Goal: Task Accomplishment & Management: Manage account settings

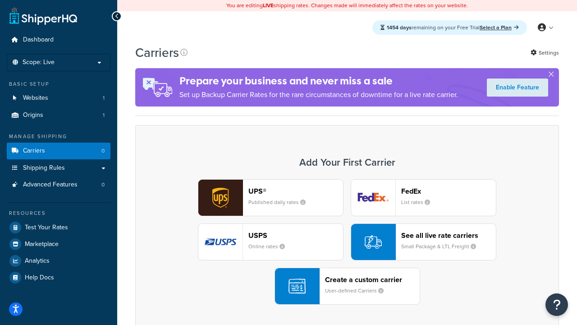
click at [347, 242] on div "UPS® Published daily rates FedEx List rates USPS Online rates See all live rate…" at bounding box center [347, 241] width 405 height 125
click at [449, 191] on header "FedEx" at bounding box center [448, 191] width 95 height 9
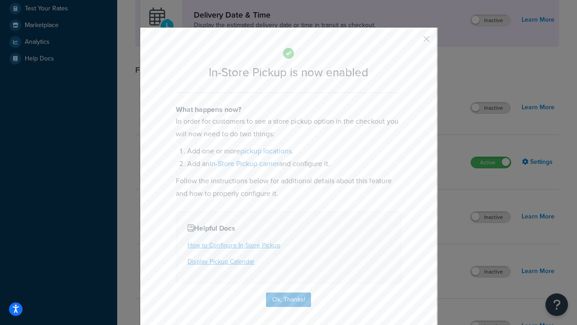
click at [413, 42] on button "button" at bounding box center [413, 42] width 2 height 2
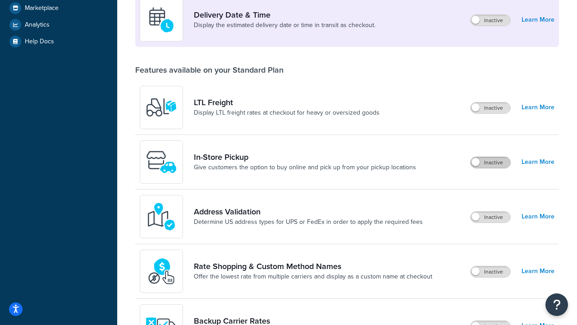
scroll to position [219, 0]
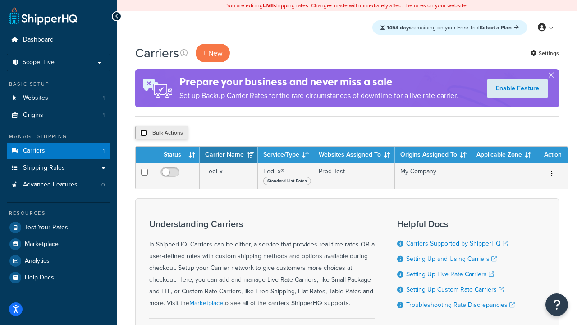
click at [143, 133] on input "checkbox" at bounding box center [143, 132] width 7 height 7
checkbox input "true"
click at [243, 133] on button "Delete" at bounding box center [240, 133] width 31 height 14
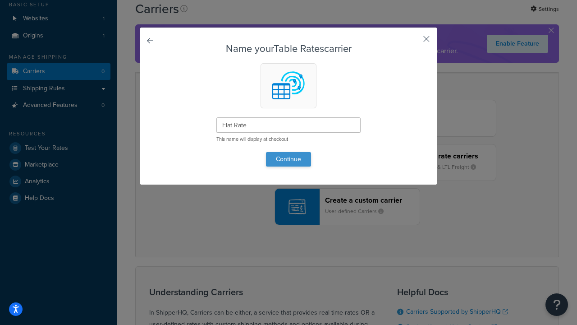
type input "Flat Rate"
click at [289, 159] on button "Continue" at bounding box center [288, 159] width 45 height 14
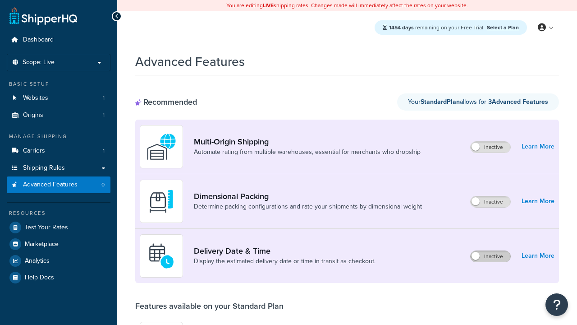
click at [491, 256] on label "Inactive" at bounding box center [491, 256] width 40 height 11
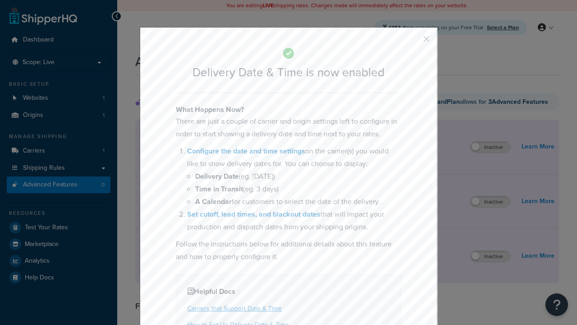
click at [413, 41] on button "button" at bounding box center [413, 42] width 2 height 2
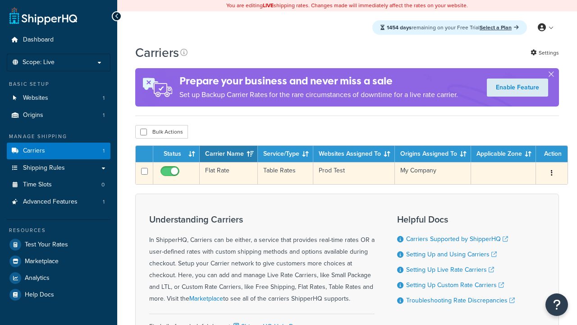
click at [229, 174] on td "Flat Rate" at bounding box center [229, 173] width 58 height 22
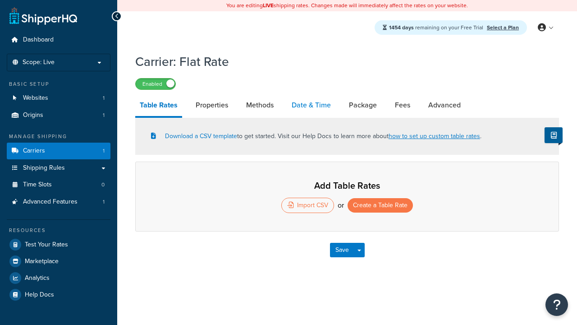
click at [311, 106] on link "Date & Time" at bounding box center [311, 105] width 48 height 22
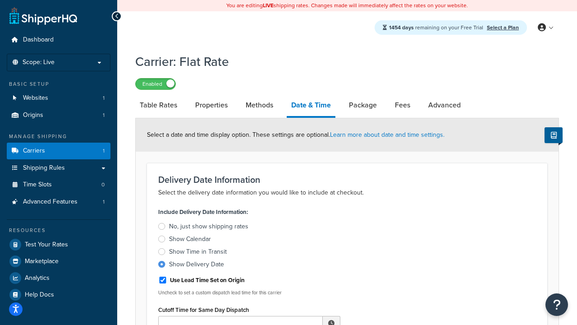
click at [197, 266] on div "Show Delivery Date" at bounding box center [196, 264] width 55 height 9
click at [0, 0] on input "Show Delivery Date" at bounding box center [0, 0] width 0 height 0
type input "11:00 AM"
type input "5"
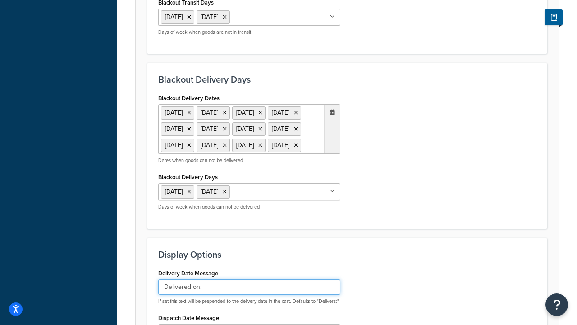
type input "Delivered on:"
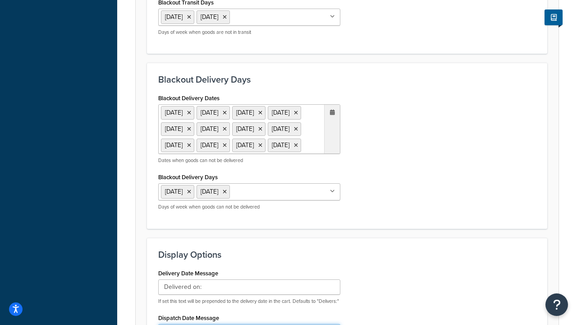
scroll to position [719, 0]
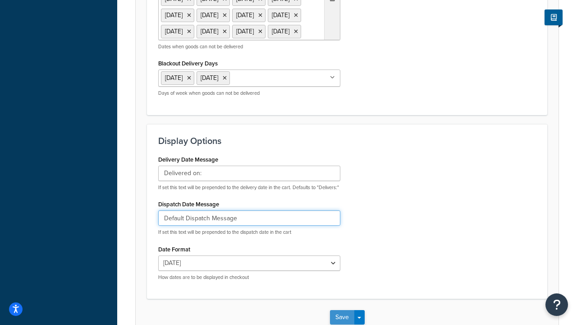
type input "Default Dispatch Message"
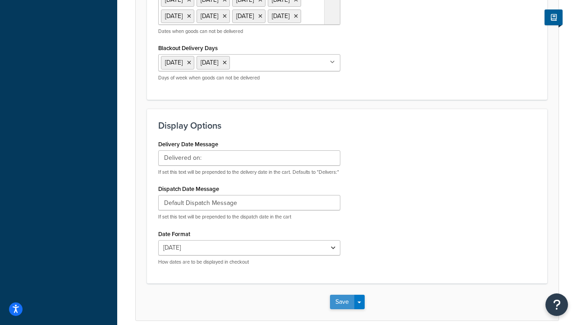
click at [342, 295] on button "Save" at bounding box center [342, 302] width 24 height 14
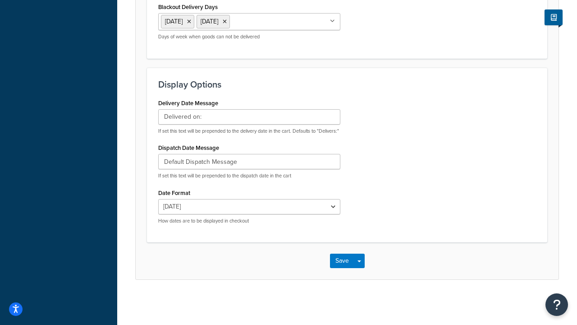
scroll to position [0, 0]
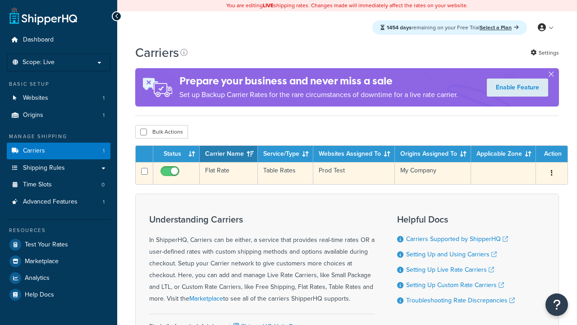
click at [229, 173] on td "Flat Rate" at bounding box center [229, 173] width 58 height 22
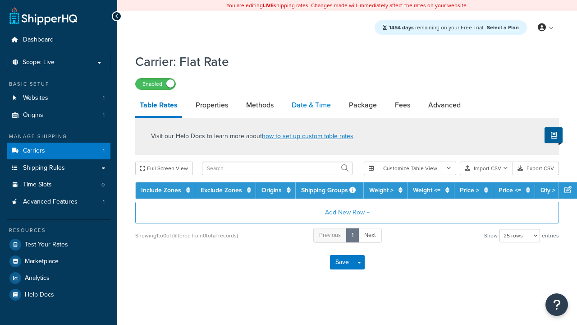
click at [311, 106] on link "Date & Time" at bounding box center [311, 105] width 48 height 22
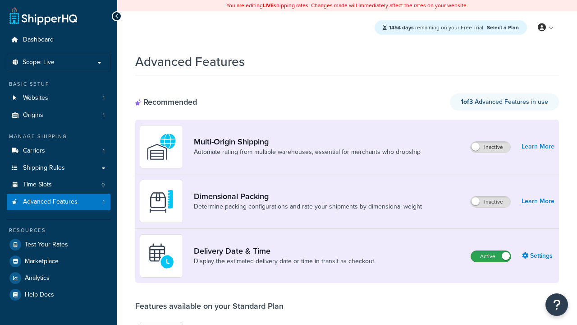
click at [491, 256] on label "Active" at bounding box center [491, 256] width 40 height 11
